Goal: Find specific page/section: Find specific page/section

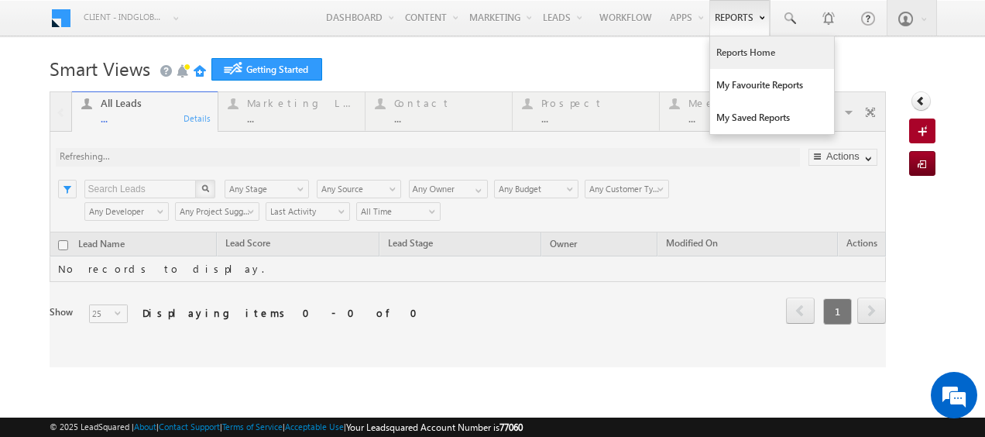
click at [748, 56] on link "Reports Home" at bounding box center [772, 52] width 124 height 33
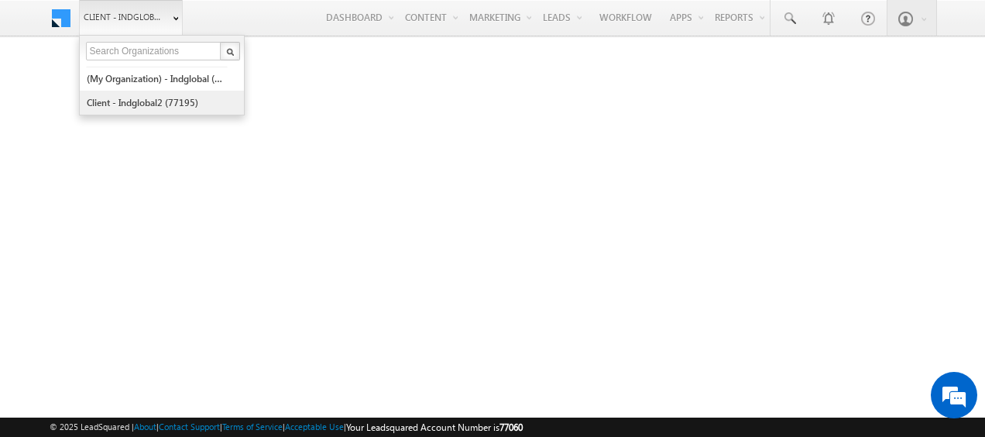
click at [179, 91] on link "Client - indglobal2 (77195)" at bounding box center [157, 103] width 142 height 24
